Goal: Check status

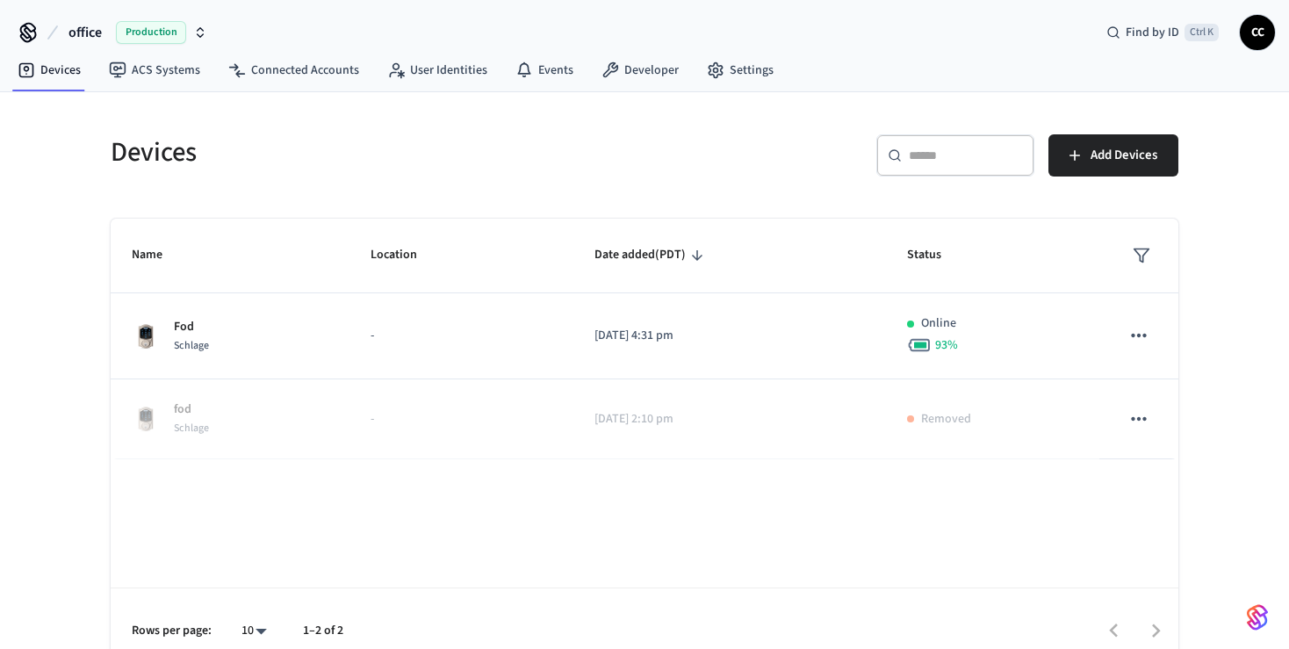
click at [73, 364] on div "Devices ​ ​ Add Devices Name Location Date added (PDT) Status Fod Schlage - [DA…" at bounding box center [644, 382] width 1289 height 580
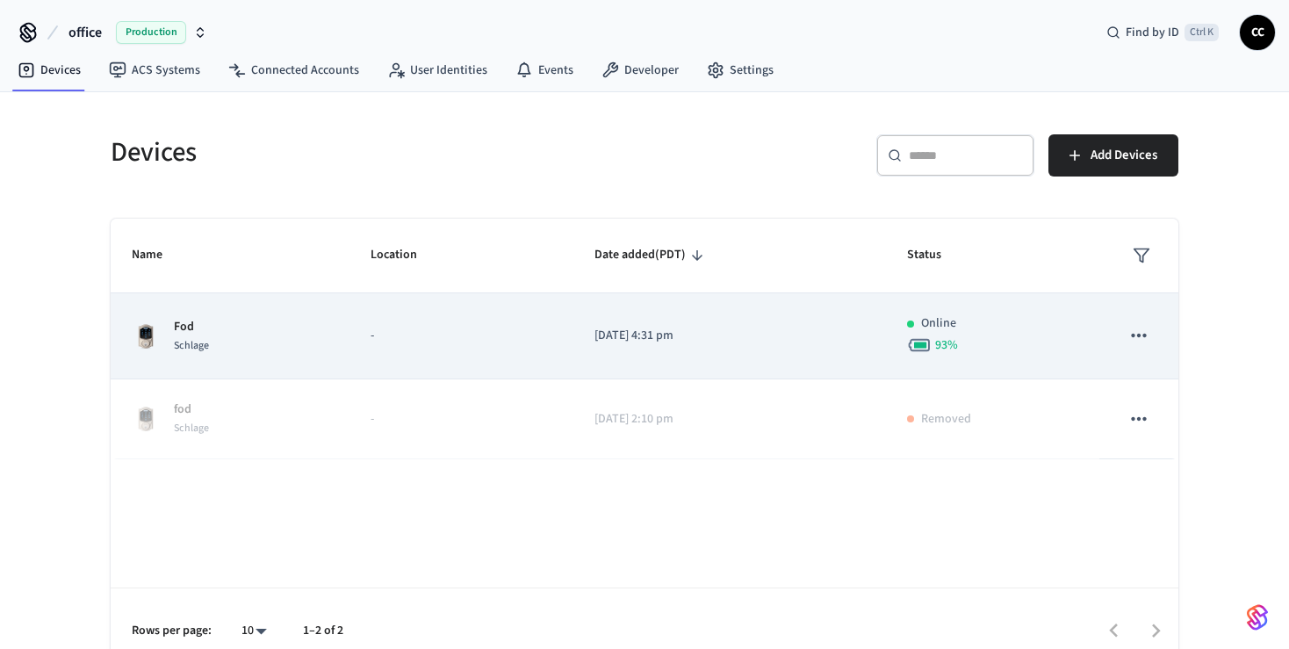
click at [1042, 356] on div "93 %" at bounding box center [992, 345] width 170 height 25
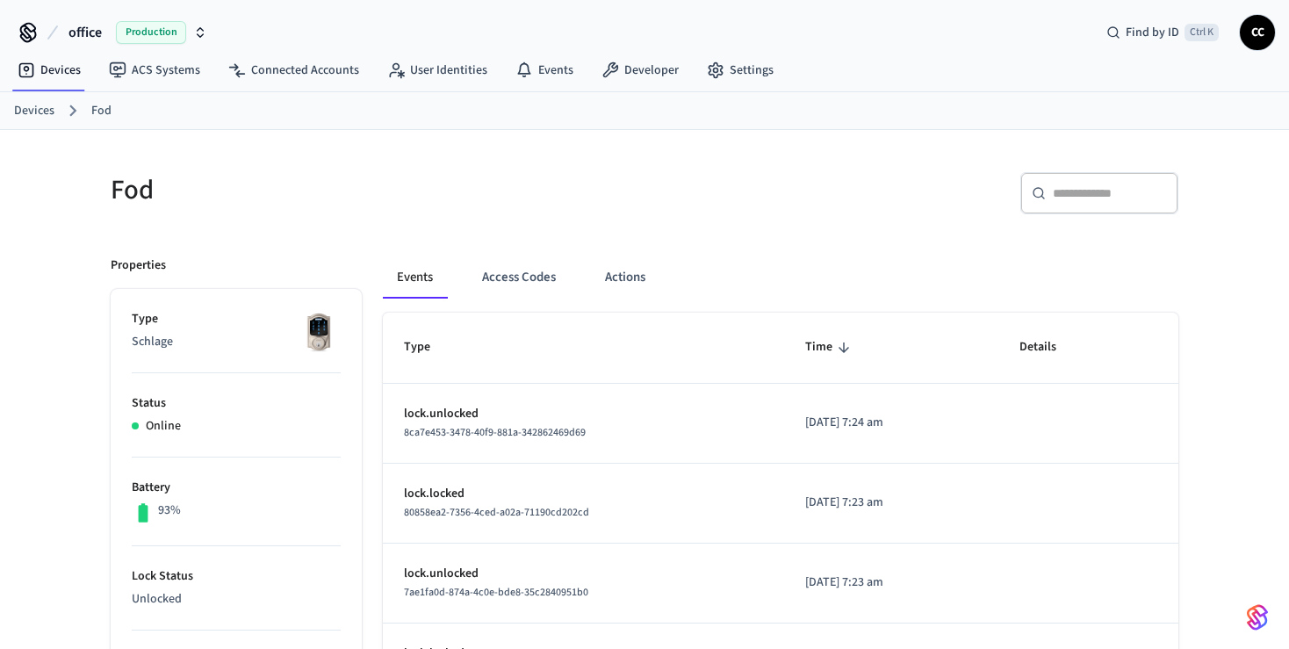
click at [590, 418] on p "lock.unlocked" at bounding box center [583, 414] width 359 height 18
click at [532, 279] on button "Access Codes" at bounding box center [519, 277] width 102 height 42
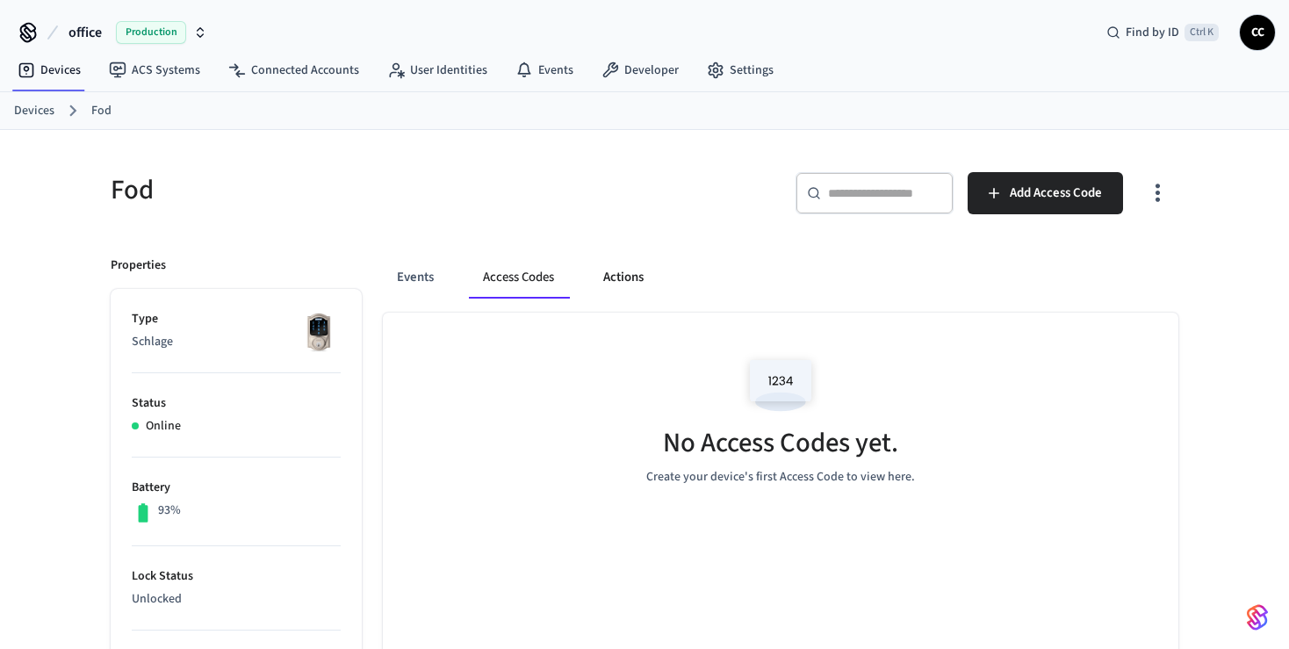
click at [639, 281] on button "Actions" at bounding box center [623, 277] width 68 height 42
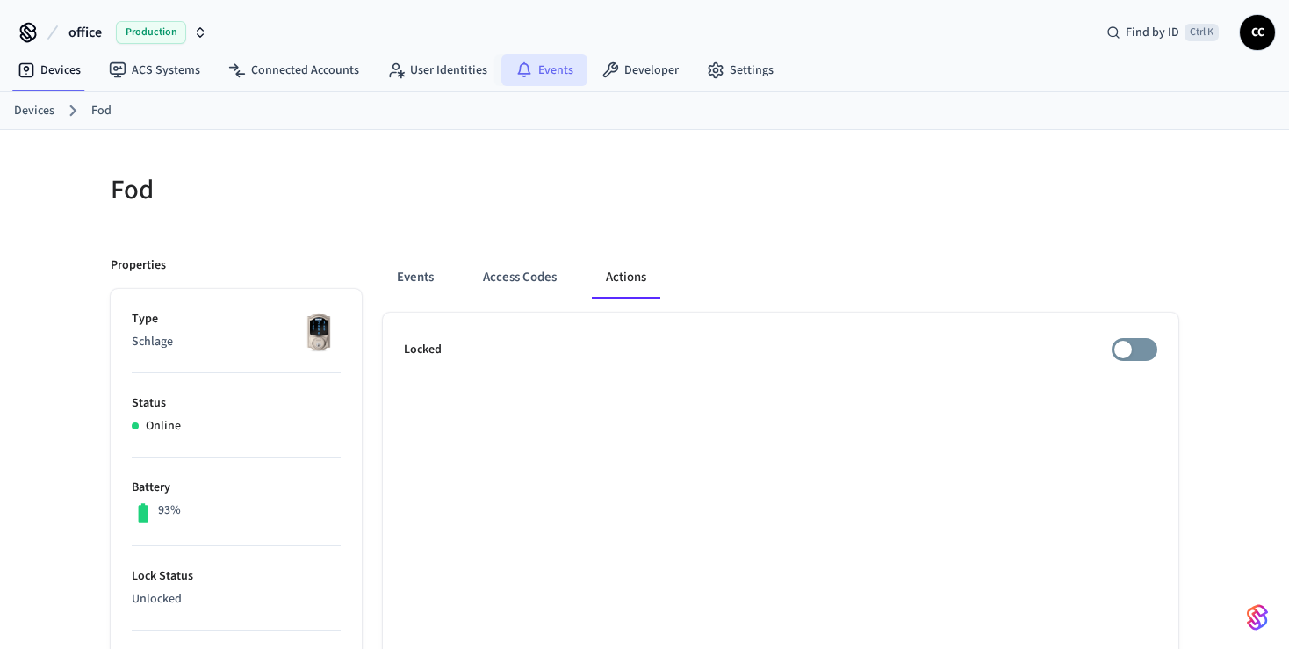
click at [558, 80] on link "Events" at bounding box center [544, 70] width 86 height 32
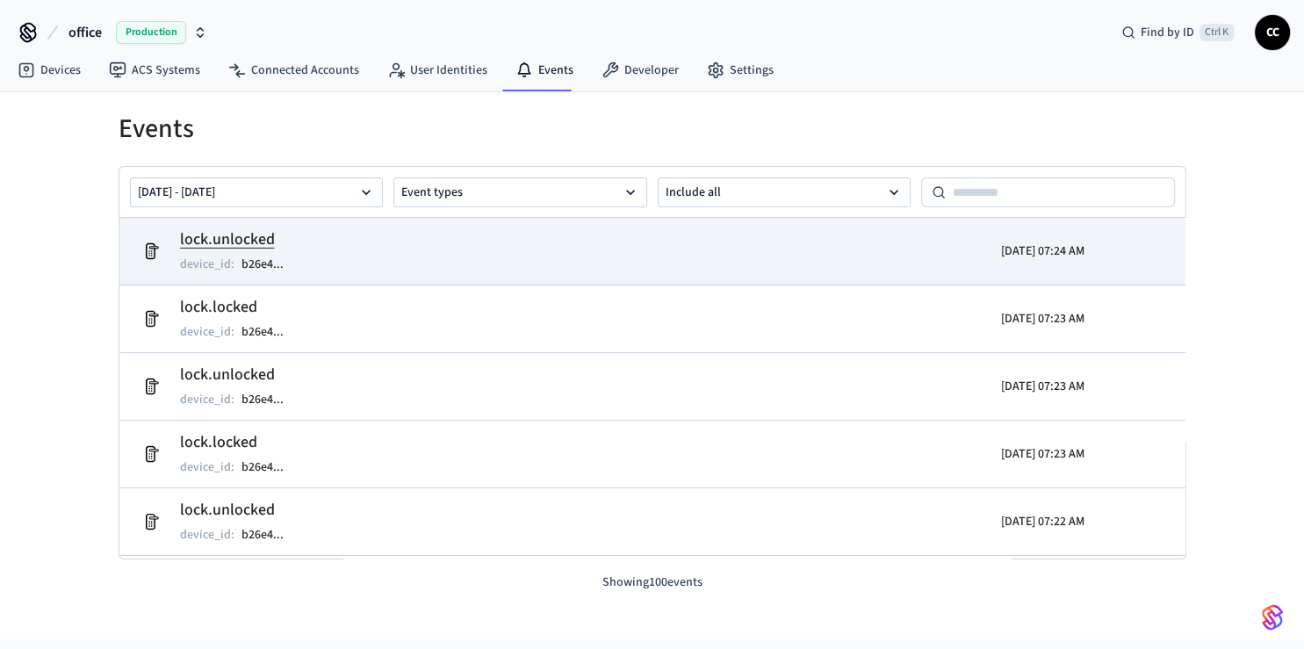
click at [619, 258] on td "lock.unlocked device_id : b26e4 ..." at bounding box center [479, 251] width 692 height 49
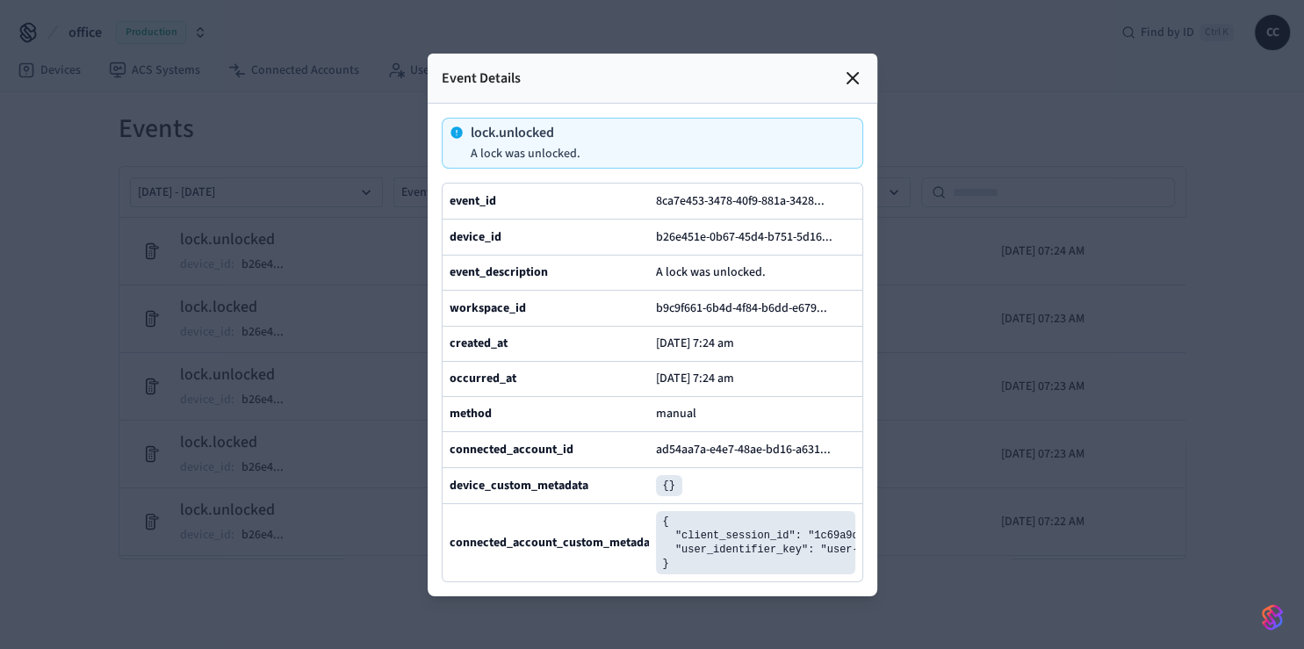
click at [16, 270] on div at bounding box center [652, 324] width 1304 height 649
click at [845, 68] on icon at bounding box center [852, 78] width 21 height 21
